Goal: Task Accomplishment & Management: Use online tool/utility

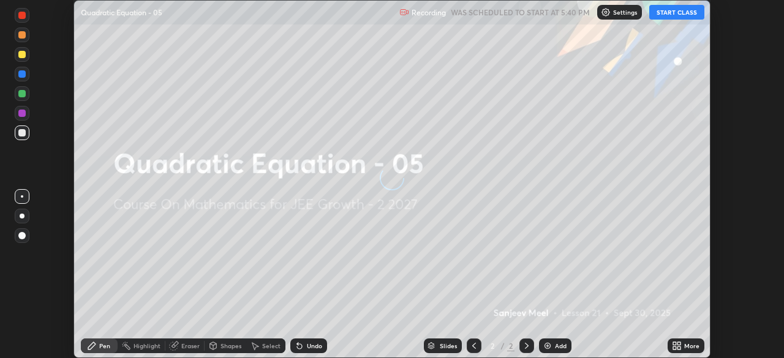
scroll to position [358, 784]
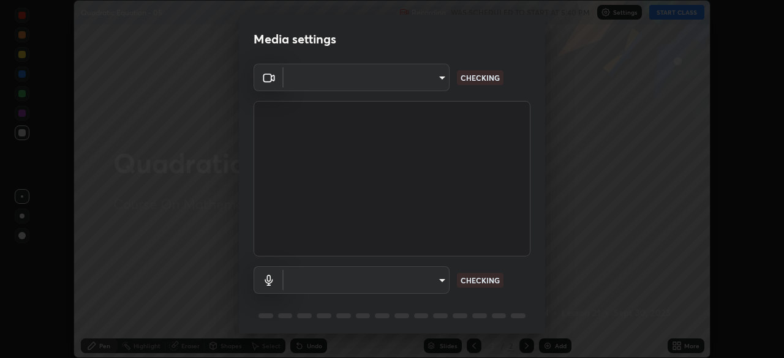
type input "8e51ced37930e971e34d94304a72bdf124377ca82fa83f25b6b4e34e328f1921"
click at [436, 280] on body "Erase all Quadratic Equation - 05 Recording WAS SCHEDULED TO START AT 5:40 PM S…" at bounding box center [392, 179] width 784 height 358
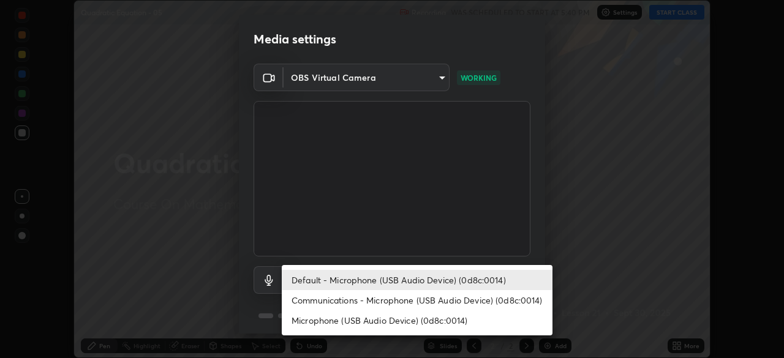
click at [434, 304] on li "Communications - Microphone (USB Audio Device) (0d8c:0014)" at bounding box center [417, 300] width 271 height 20
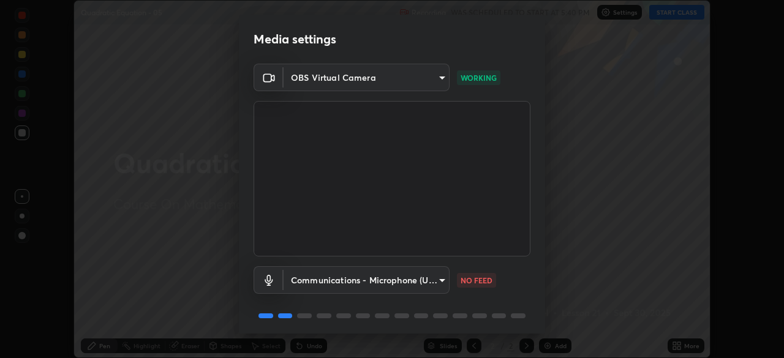
click at [422, 280] on body "Erase all Quadratic Equation - 05 Recording WAS SCHEDULED TO START AT 5:40 PM S…" at bounding box center [392, 179] width 784 height 358
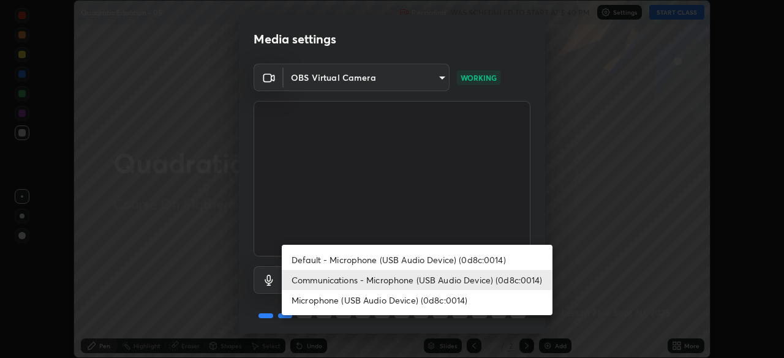
click at [439, 258] on li "Default - Microphone (USB Audio Device) (0d8c:0014)" at bounding box center [417, 260] width 271 height 20
type input "default"
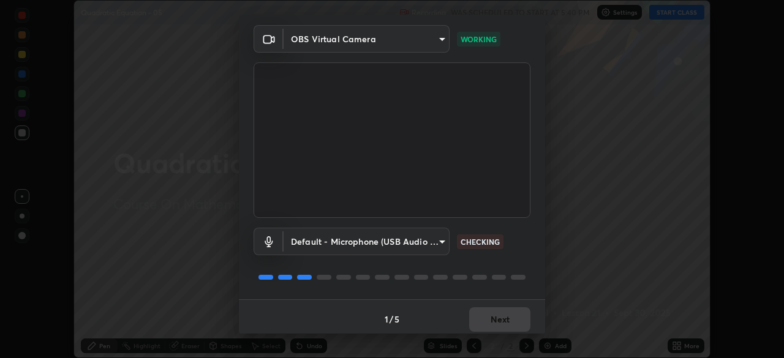
scroll to position [43, 0]
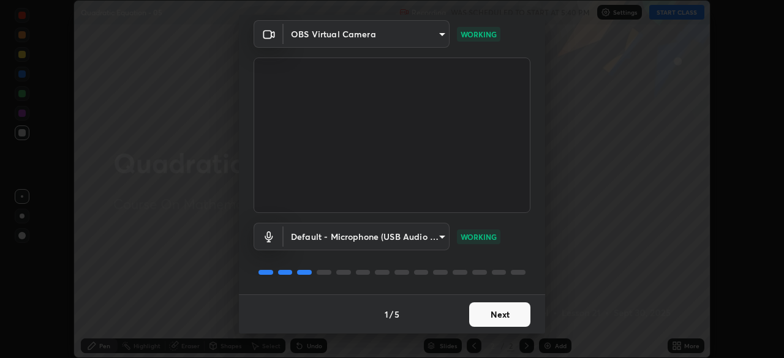
click at [512, 318] on button "Next" at bounding box center [499, 315] width 61 height 24
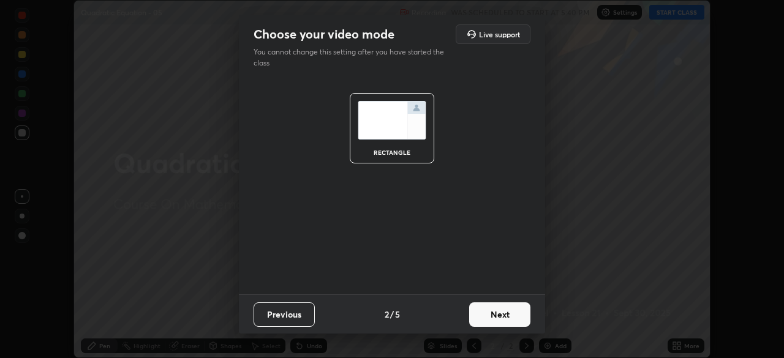
scroll to position [0, 0]
click at [519, 316] on button "Next" at bounding box center [499, 315] width 61 height 24
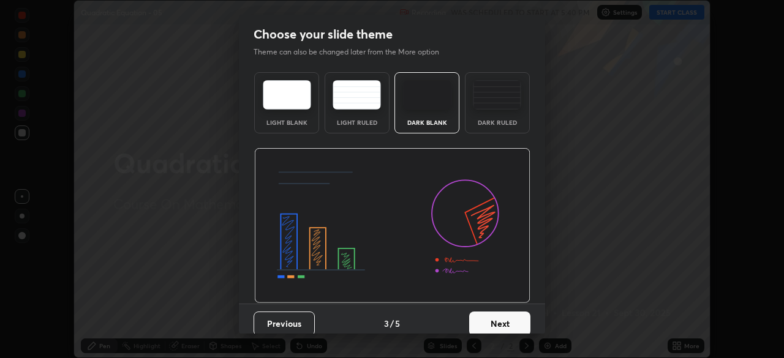
click at [514, 320] on button "Next" at bounding box center [499, 324] width 61 height 24
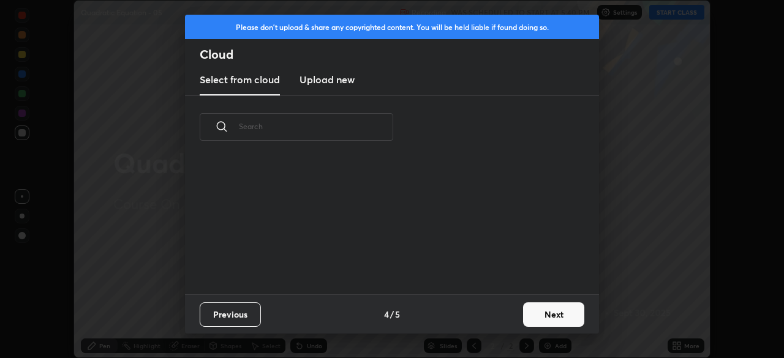
click at [548, 313] on button "Next" at bounding box center [553, 315] width 61 height 24
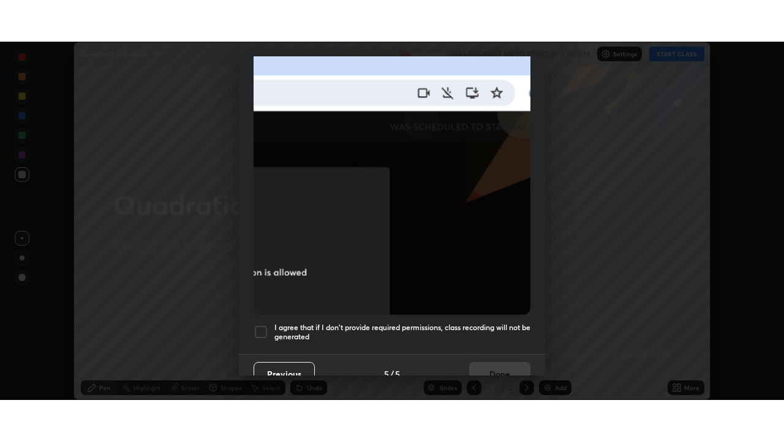
scroll to position [293, 0]
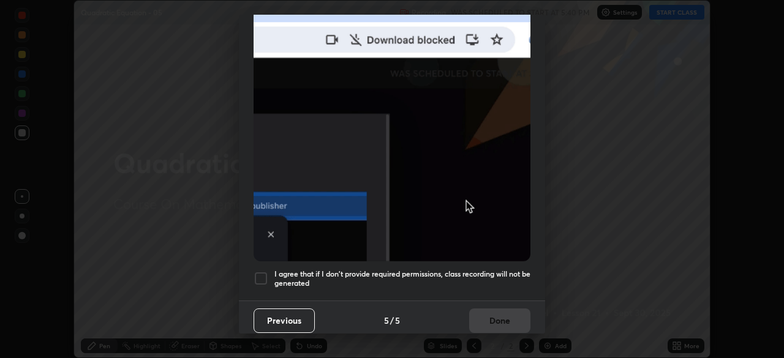
click at [498, 271] on h5 "I agree that if I don't provide required permissions, class recording will not …" at bounding box center [402, 278] width 256 height 19
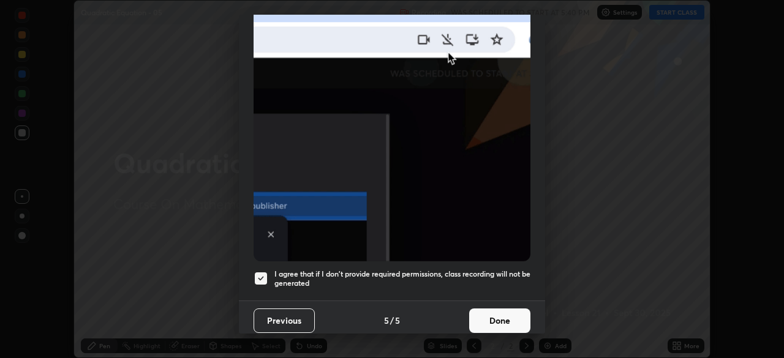
click at [500, 316] on button "Done" at bounding box center [499, 321] width 61 height 24
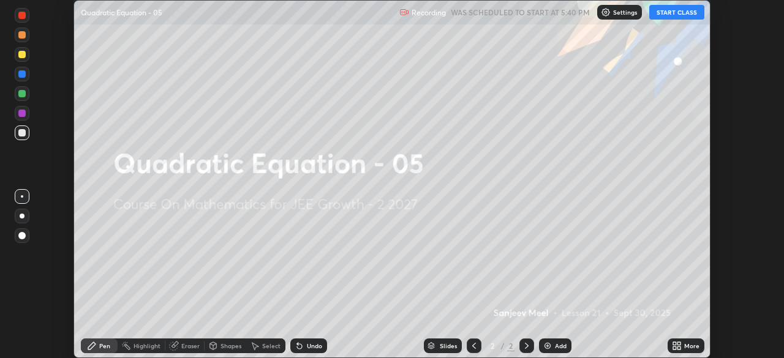
click at [688, 345] on div "More" at bounding box center [691, 346] width 15 height 6
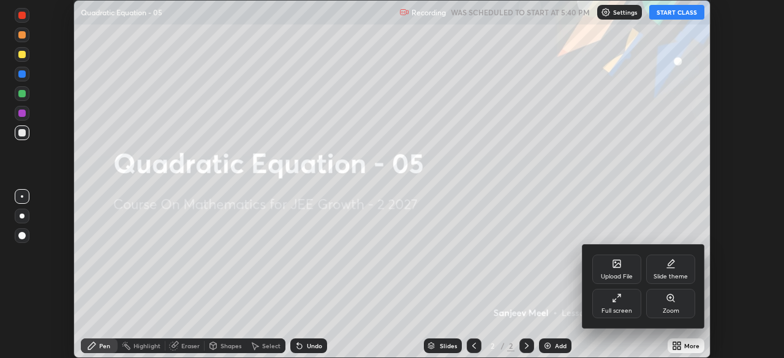
click at [626, 308] on div "Full screen" at bounding box center [616, 311] width 31 height 6
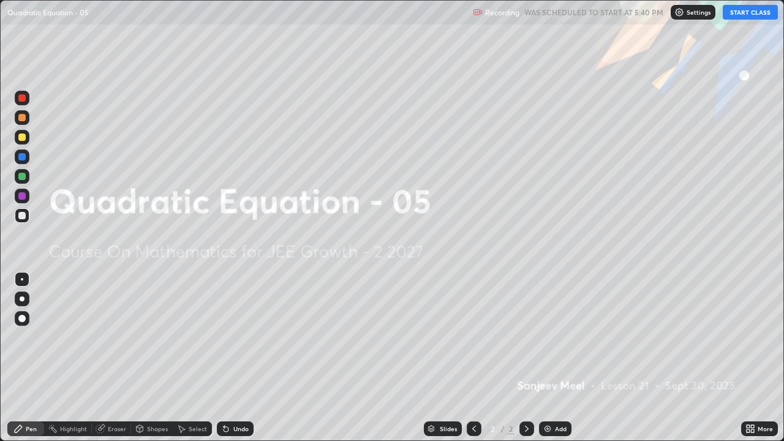
scroll to position [441, 784]
click at [753, 12] on button "START CLASS" at bounding box center [750, 12] width 55 height 15
click at [553, 358] on div "Add" at bounding box center [555, 428] width 32 height 15
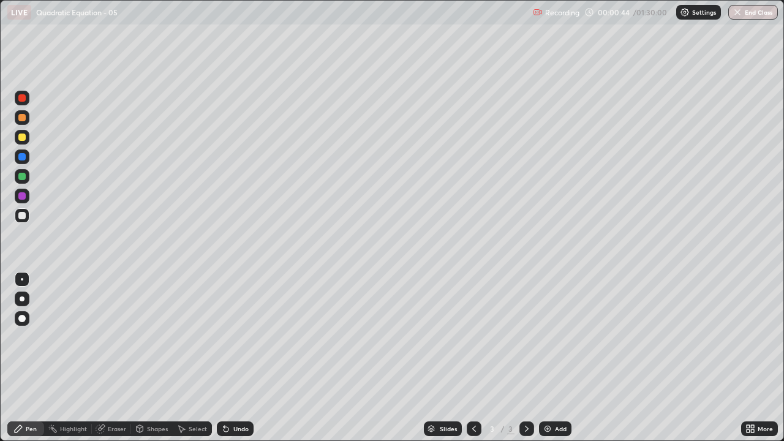
click at [25, 195] on div at bounding box center [21, 195] width 7 height 7
click at [26, 197] on div at bounding box center [22, 196] width 15 height 15
click at [23, 176] on div at bounding box center [21, 176] width 7 height 7
click at [23, 197] on div at bounding box center [21, 195] width 7 height 7
click at [24, 213] on div at bounding box center [21, 215] width 7 height 7
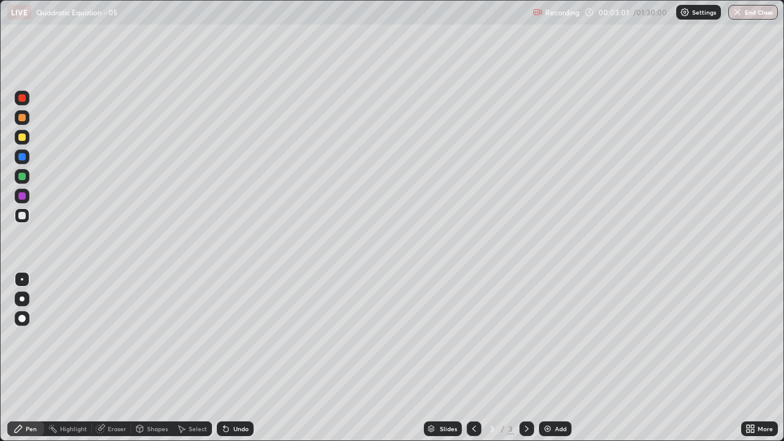
click at [228, 358] on div "Undo" at bounding box center [235, 428] width 37 height 15
click at [237, 358] on div "Undo" at bounding box center [240, 429] width 15 height 6
click at [238, 358] on div "Undo" at bounding box center [240, 429] width 15 height 6
click at [240, 358] on div "Undo" at bounding box center [240, 429] width 15 height 6
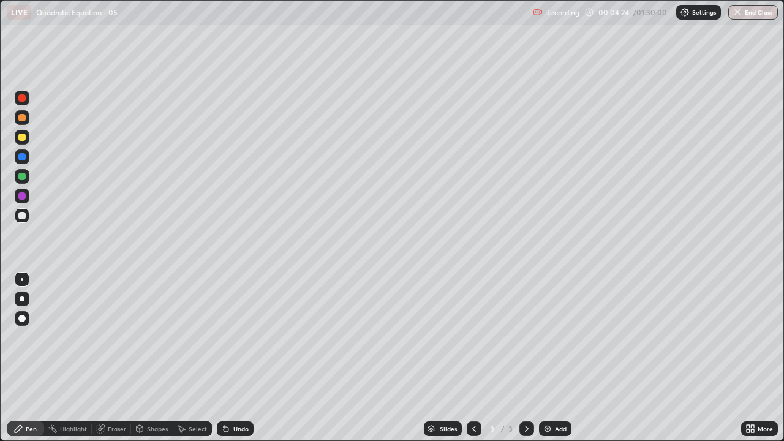
click at [27, 197] on div at bounding box center [22, 196] width 15 height 15
click at [239, 358] on div "Undo" at bounding box center [240, 429] width 15 height 6
click at [555, 358] on div "Add" at bounding box center [561, 429] width 12 height 6
click at [473, 358] on icon at bounding box center [474, 429] width 10 height 10
click at [525, 358] on div at bounding box center [526, 428] width 15 height 15
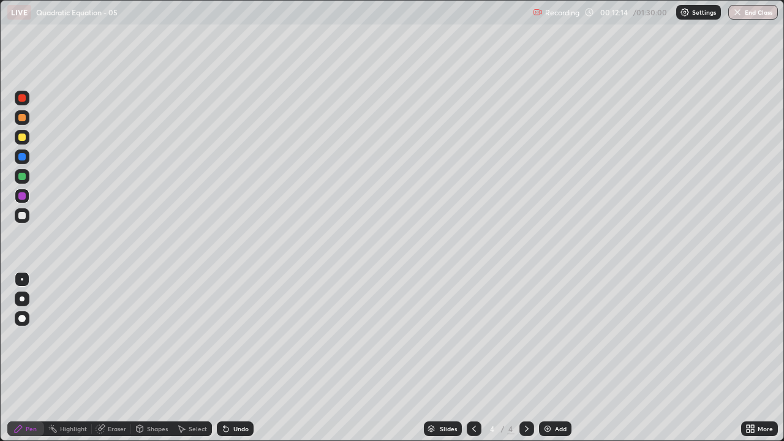
click at [26, 217] on div at bounding box center [22, 215] width 15 height 15
click at [235, 358] on div "Undo" at bounding box center [240, 429] width 15 height 6
click at [232, 358] on div "Undo" at bounding box center [235, 428] width 37 height 15
click at [235, 358] on div "Undo" at bounding box center [240, 429] width 15 height 6
click at [103, 358] on icon at bounding box center [101, 427] width 7 height 6
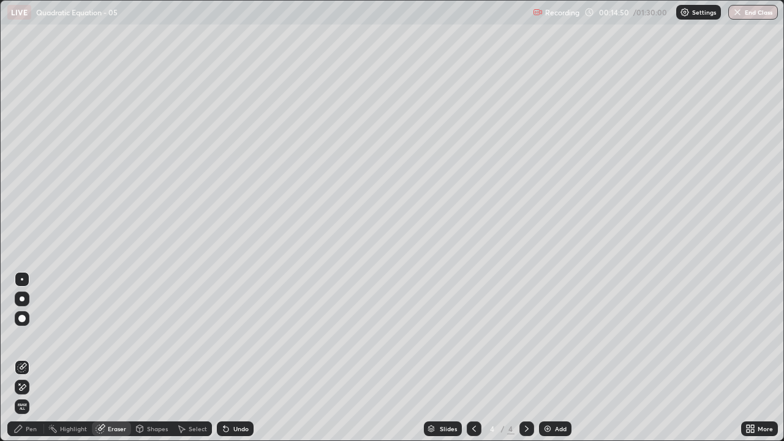
click at [26, 318] on div at bounding box center [22, 318] width 15 height 15
click at [33, 358] on div "Pen" at bounding box center [31, 429] width 11 height 6
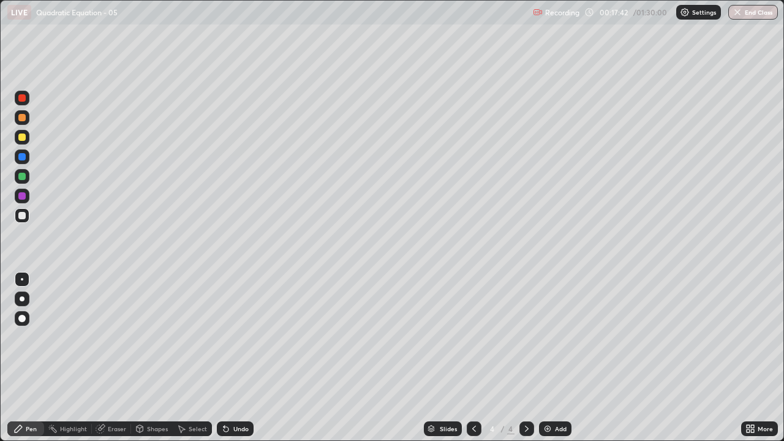
click at [479, 358] on div at bounding box center [474, 428] width 15 height 24
click at [525, 358] on icon at bounding box center [527, 429] width 10 height 10
click at [555, 358] on div "Add" at bounding box center [561, 429] width 12 height 6
click at [473, 358] on icon at bounding box center [474, 429] width 10 height 10
click at [547, 358] on img at bounding box center [548, 429] width 10 height 10
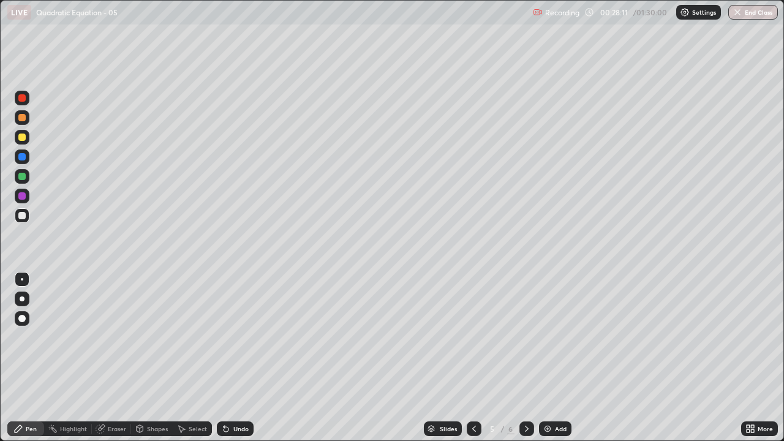
click at [21, 195] on div at bounding box center [21, 195] width 7 height 7
click at [524, 358] on div at bounding box center [526, 428] width 15 height 15
click at [473, 358] on icon at bounding box center [474, 429] width 10 height 10
click at [473, 358] on icon at bounding box center [474, 429] width 4 height 6
click at [525, 358] on icon at bounding box center [527, 429] width 4 height 6
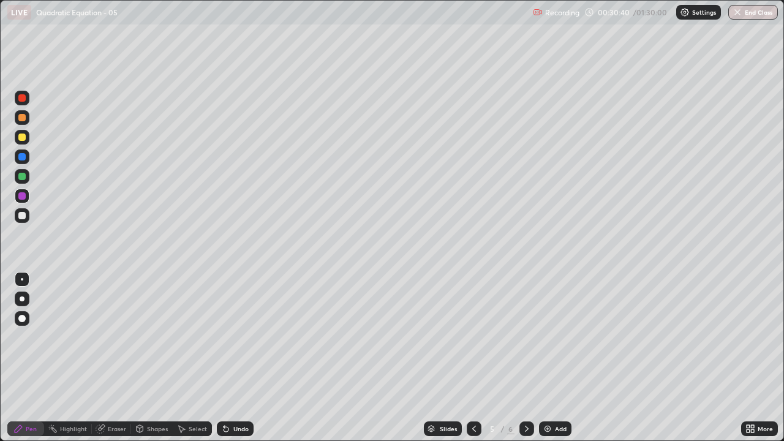
click at [23, 214] on div at bounding box center [21, 215] width 7 height 7
click at [235, 358] on div "Undo" at bounding box center [235, 428] width 37 height 15
click at [240, 358] on div "Undo" at bounding box center [235, 428] width 37 height 15
click at [234, 358] on div "Undo" at bounding box center [240, 429] width 15 height 6
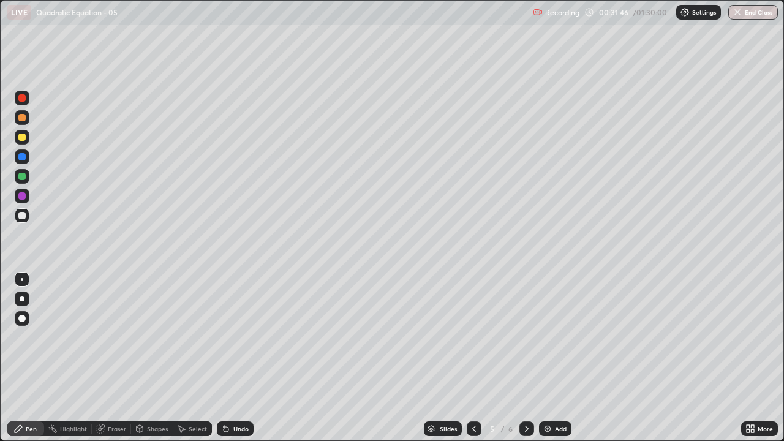
click at [233, 358] on div "Undo" at bounding box center [240, 429] width 15 height 6
click at [230, 358] on div "Undo" at bounding box center [235, 428] width 37 height 15
click at [228, 358] on icon at bounding box center [226, 429] width 10 height 10
click at [231, 358] on div "Undo" at bounding box center [235, 428] width 37 height 15
click at [154, 358] on div "Shapes" at bounding box center [157, 429] width 21 height 6
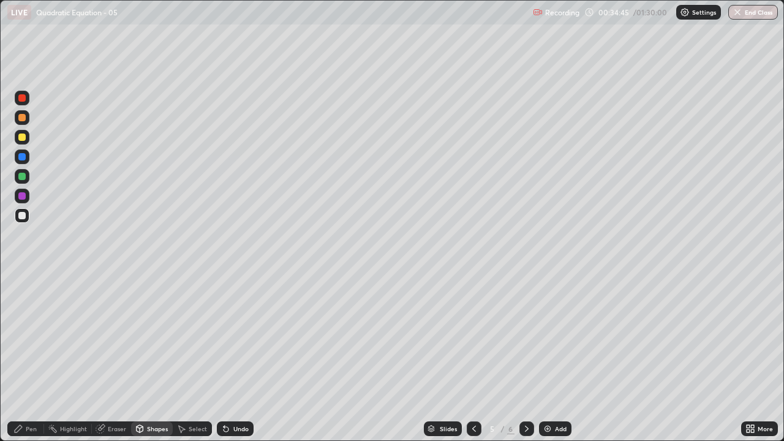
click at [112, 358] on div "Eraser" at bounding box center [117, 429] width 18 height 6
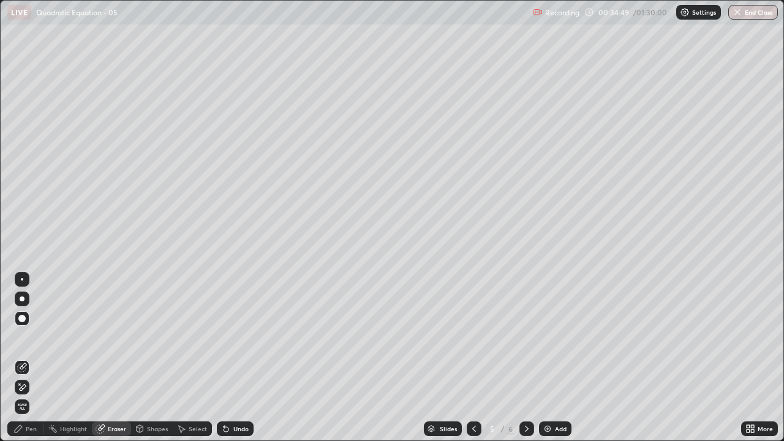
click at [31, 358] on div "Pen" at bounding box center [31, 429] width 11 height 6
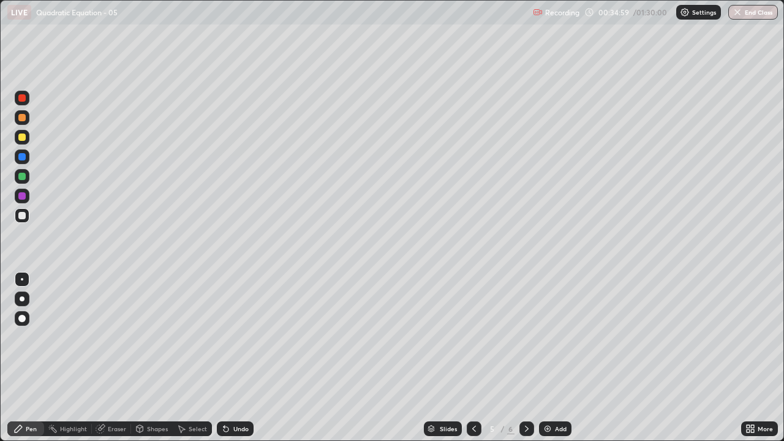
click at [238, 358] on div "Undo" at bounding box center [240, 429] width 15 height 6
click at [118, 358] on div "Eraser" at bounding box center [117, 429] width 18 height 6
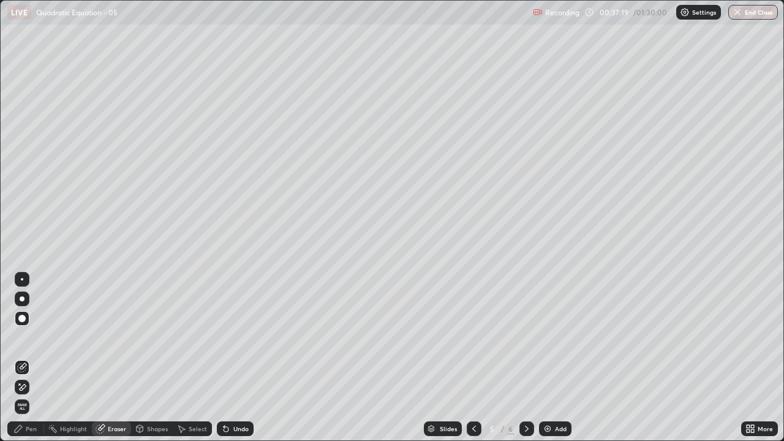
click at [20, 358] on icon at bounding box center [18, 428] width 7 height 7
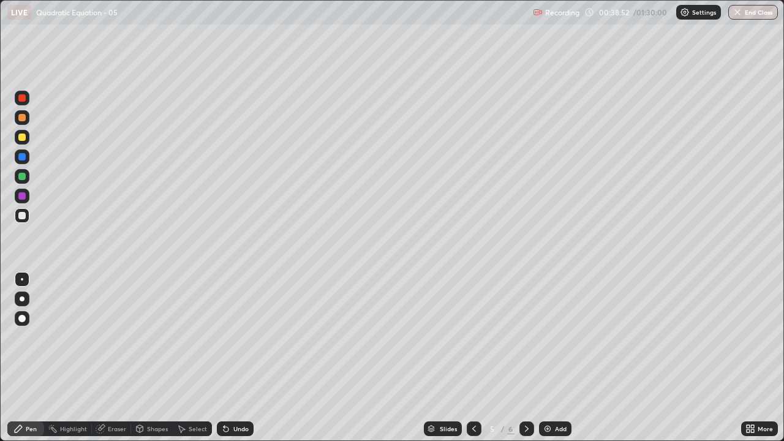
click at [26, 195] on div at bounding box center [22, 196] width 15 height 15
click at [24, 215] on div at bounding box center [21, 215] width 7 height 7
click at [526, 358] on icon at bounding box center [527, 429] width 4 height 6
click at [473, 358] on icon at bounding box center [474, 429] width 10 height 10
click at [549, 358] on img at bounding box center [548, 429] width 10 height 10
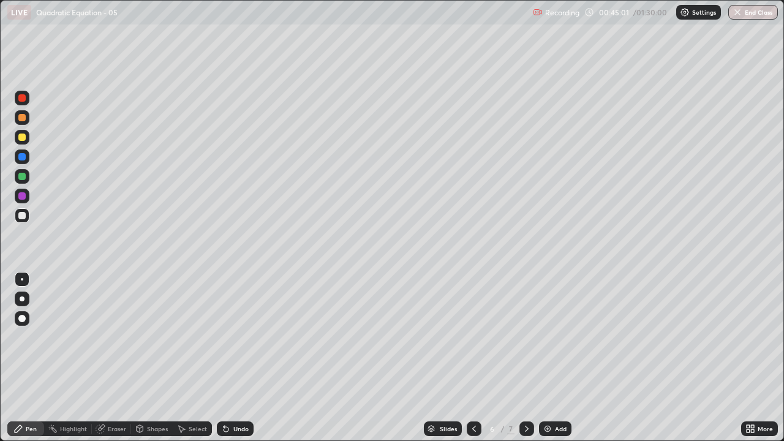
click at [19, 195] on div at bounding box center [21, 195] width 7 height 7
click at [241, 358] on div "Undo" at bounding box center [240, 429] width 15 height 6
click at [28, 215] on div at bounding box center [22, 215] width 15 height 15
click at [230, 358] on div "Undo" at bounding box center [235, 428] width 37 height 15
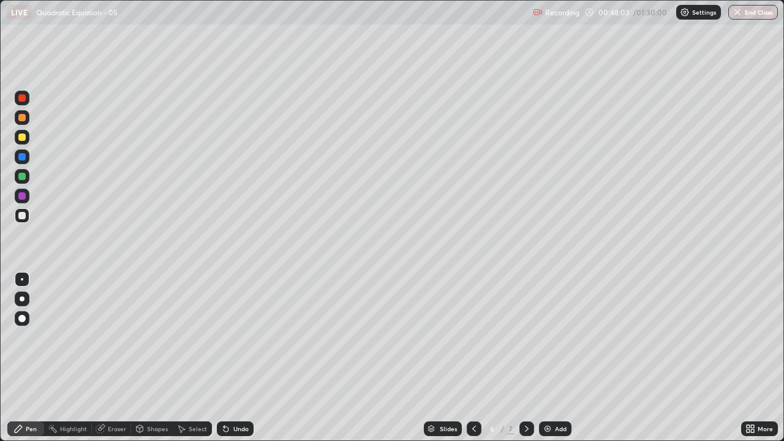
click at [25, 178] on div at bounding box center [21, 176] width 7 height 7
click at [231, 358] on div "Undo" at bounding box center [235, 428] width 37 height 15
click at [23, 215] on div at bounding box center [21, 215] width 7 height 7
click at [24, 197] on div at bounding box center [21, 195] width 7 height 7
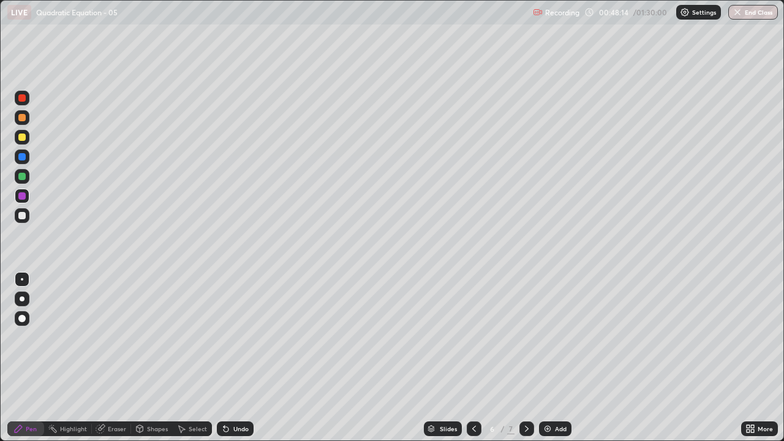
click at [23, 214] on div at bounding box center [21, 215] width 7 height 7
click at [239, 358] on div "Undo" at bounding box center [235, 428] width 37 height 15
click at [116, 358] on div "Eraser" at bounding box center [117, 429] width 18 height 6
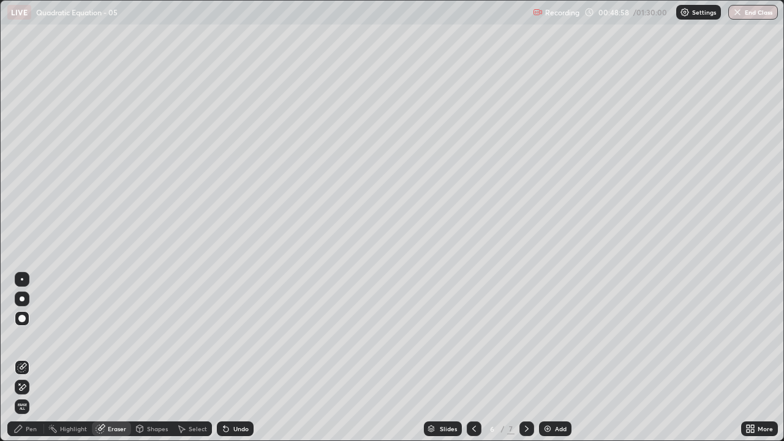
click at [32, 358] on div "Pen" at bounding box center [31, 429] width 11 height 6
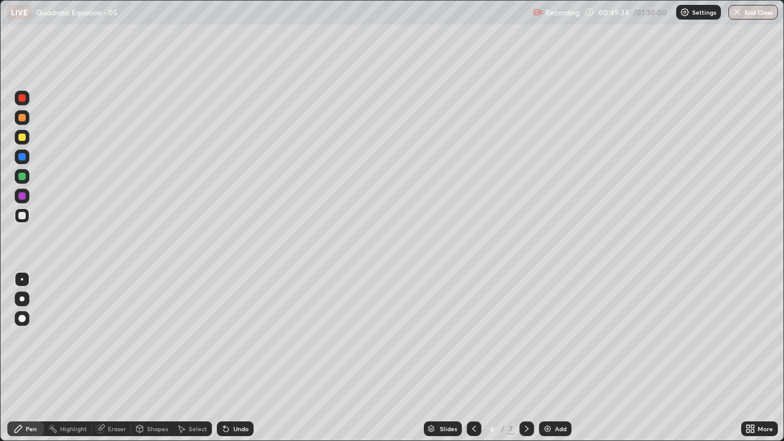
click at [239, 358] on div "Undo" at bounding box center [240, 429] width 15 height 6
click at [557, 358] on div "Add" at bounding box center [561, 429] width 12 height 6
click at [28, 198] on div at bounding box center [22, 196] width 15 height 15
click at [23, 215] on div at bounding box center [21, 215] width 7 height 7
click at [122, 358] on div "Eraser" at bounding box center [117, 429] width 18 height 6
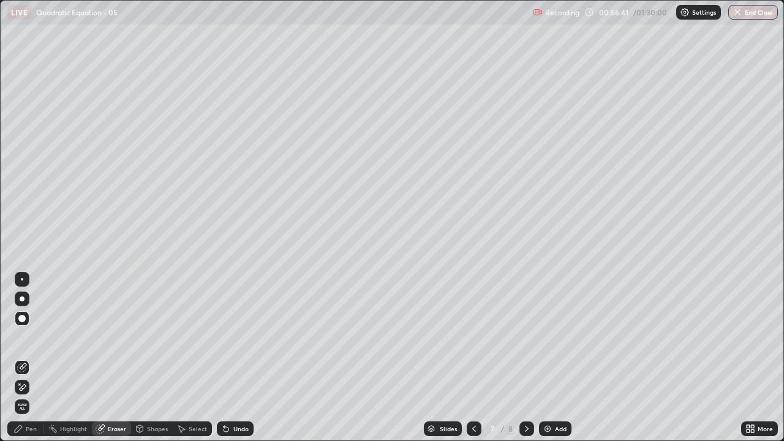
click at [36, 358] on div "Pen" at bounding box center [25, 428] width 37 height 15
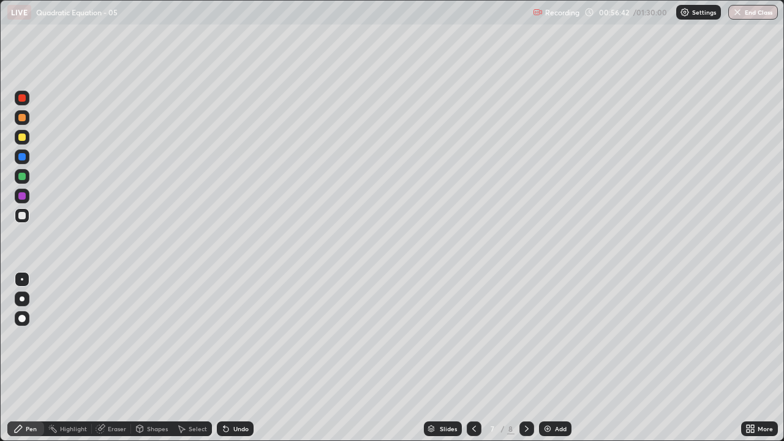
click at [23, 178] on div at bounding box center [21, 176] width 7 height 7
click at [23, 215] on div at bounding box center [21, 215] width 7 height 7
click at [230, 358] on div "Undo" at bounding box center [235, 428] width 37 height 15
click at [227, 358] on div "Undo" at bounding box center [235, 428] width 37 height 15
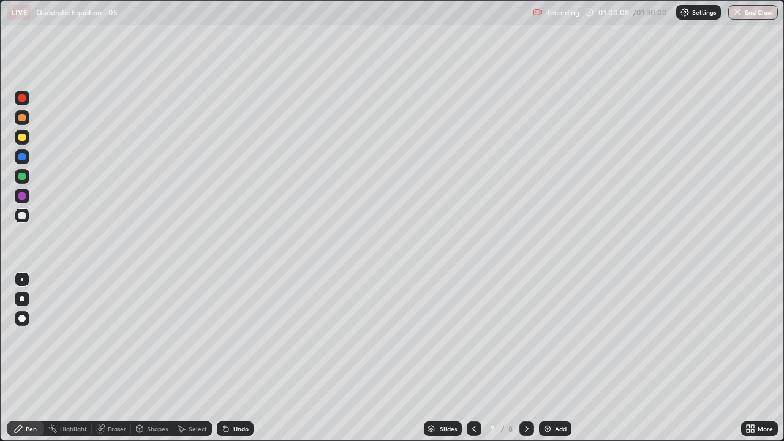
click at [225, 358] on div "Undo" at bounding box center [235, 428] width 37 height 15
click at [222, 358] on div "Undo" at bounding box center [235, 428] width 37 height 15
click at [244, 358] on div "Undo" at bounding box center [240, 429] width 15 height 6
click at [241, 358] on div "Undo" at bounding box center [240, 429] width 15 height 6
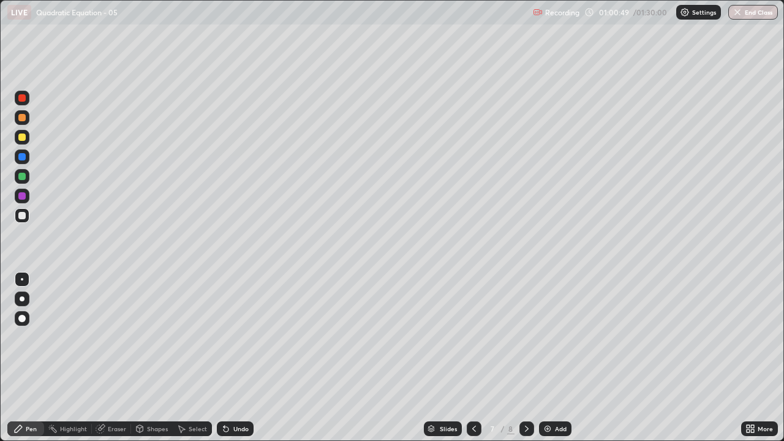
click at [241, 358] on div "Undo" at bounding box center [235, 428] width 37 height 15
click at [233, 358] on div "Undo" at bounding box center [240, 429] width 15 height 6
click at [226, 358] on div "Undo" at bounding box center [235, 428] width 37 height 15
click at [228, 358] on div "Undo" at bounding box center [235, 428] width 37 height 15
click at [232, 358] on div "Undo" at bounding box center [235, 428] width 37 height 15
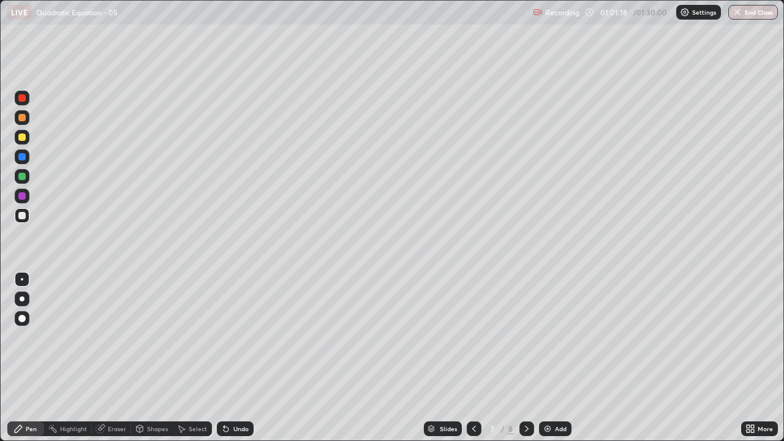
click at [240, 358] on div "Undo" at bounding box center [235, 428] width 37 height 15
click at [238, 358] on div "Undo" at bounding box center [235, 428] width 37 height 15
click at [238, 358] on div "Undo" at bounding box center [240, 429] width 15 height 6
click at [237, 358] on div "Undo" at bounding box center [240, 429] width 15 height 6
click at [69, 358] on div "Highlight" at bounding box center [73, 429] width 27 height 6
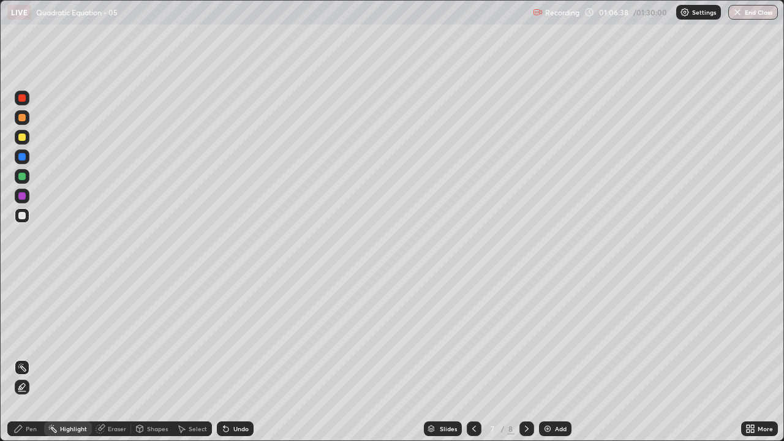
click at [23, 189] on div at bounding box center [22, 196] width 15 height 15
click at [34, 358] on div "Pen" at bounding box center [31, 429] width 11 height 6
click at [555, 358] on div "Add" at bounding box center [561, 429] width 12 height 6
click at [23, 216] on div at bounding box center [21, 215] width 7 height 7
click at [519, 358] on div at bounding box center [526, 428] width 15 height 15
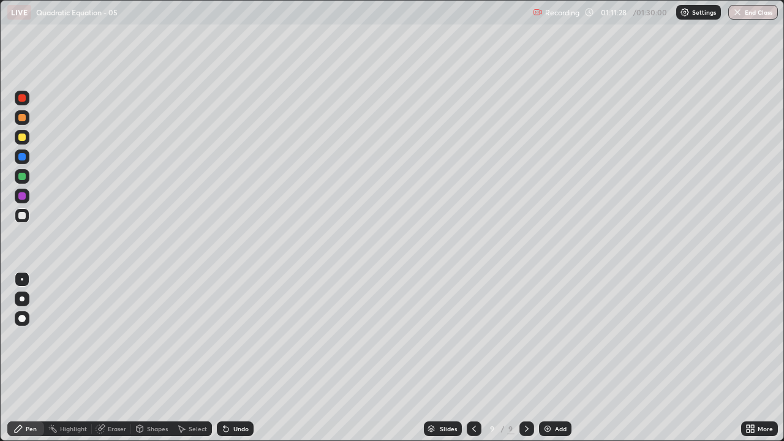
click at [473, 358] on icon at bounding box center [474, 429] width 10 height 10
click at [475, 358] on icon at bounding box center [474, 429] width 10 height 10
click at [525, 358] on icon at bounding box center [527, 429] width 10 height 10
click at [558, 358] on div "Add" at bounding box center [561, 429] width 12 height 6
click at [22, 195] on div at bounding box center [21, 195] width 7 height 7
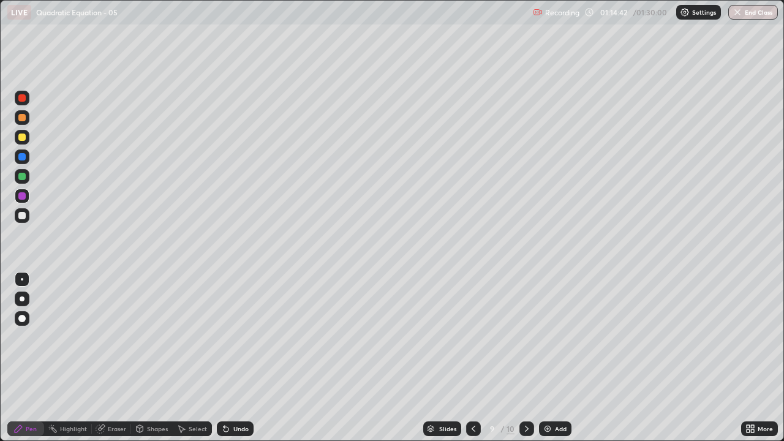
click at [22, 213] on div at bounding box center [21, 215] width 7 height 7
click at [23, 209] on div at bounding box center [22, 215] width 15 height 15
click at [24, 195] on div at bounding box center [21, 195] width 7 height 7
click at [24, 211] on div at bounding box center [22, 215] width 15 height 15
click at [234, 358] on div "Undo" at bounding box center [240, 429] width 15 height 6
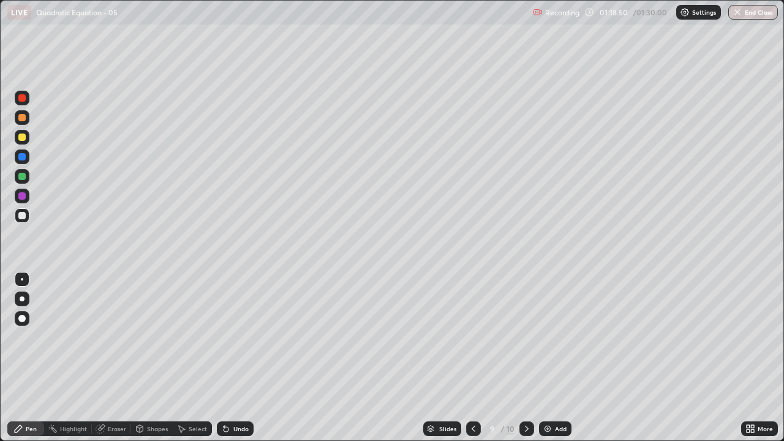
click at [233, 358] on div "Undo" at bounding box center [240, 429] width 15 height 6
click at [237, 358] on div "Undo" at bounding box center [240, 429] width 15 height 6
click at [233, 358] on div "Undo" at bounding box center [240, 429] width 15 height 6
click at [109, 358] on div "Eraser" at bounding box center [117, 429] width 18 height 6
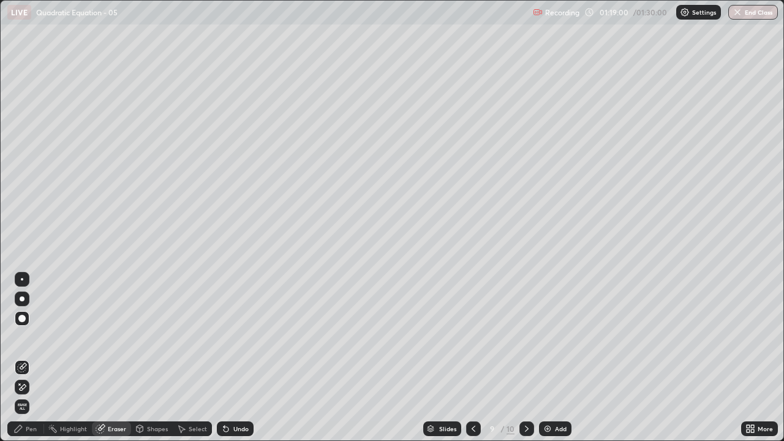
click at [28, 358] on div "Pen" at bounding box center [31, 429] width 11 height 6
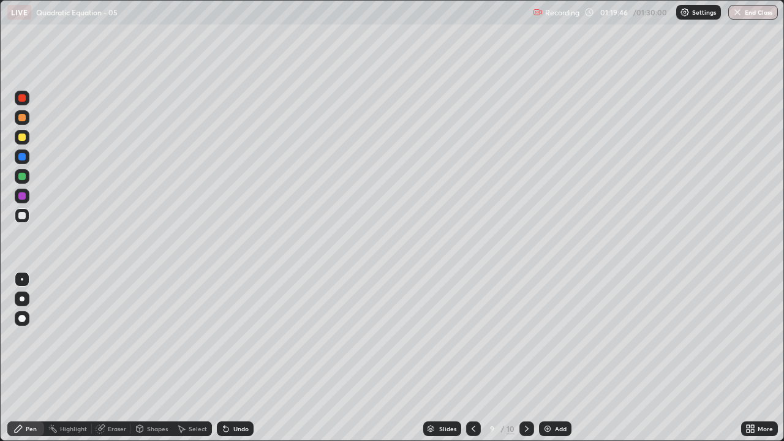
click at [108, 358] on div "Eraser" at bounding box center [117, 429] width 18 height 6
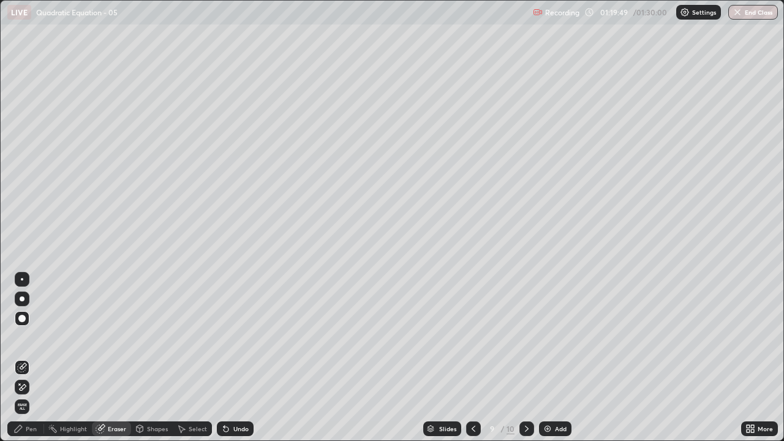
click at [37, 358] on div "Pen" at bounding box center [25, 428] width 37 height 15
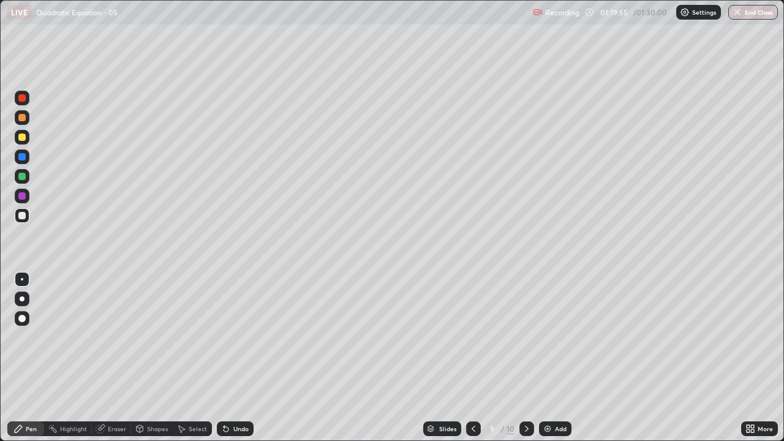
click at [236, 358] on div "Undo" at bounding box center [235, 428] width 37 height 15
click at [240, 358] on div "Undo" at bounding box center [240, 429] width 15 height 6
click at [28, 194] on div at bounding box center [22, 196] width 15 height 15
click at [745, 13] on button "End Class" at bounding box center [753, 12] width 48 height 15
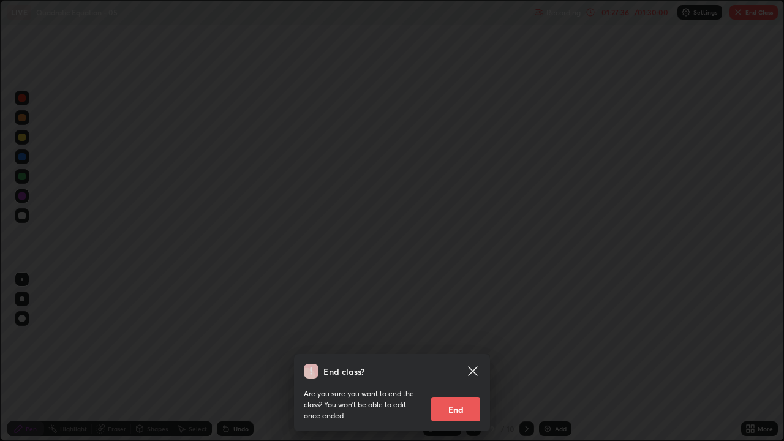
click at [464, 358] on button "End" at bounding box center [455, 409] width 49 height 24
